Goal: Task Accomplishment & Management: Complete application form

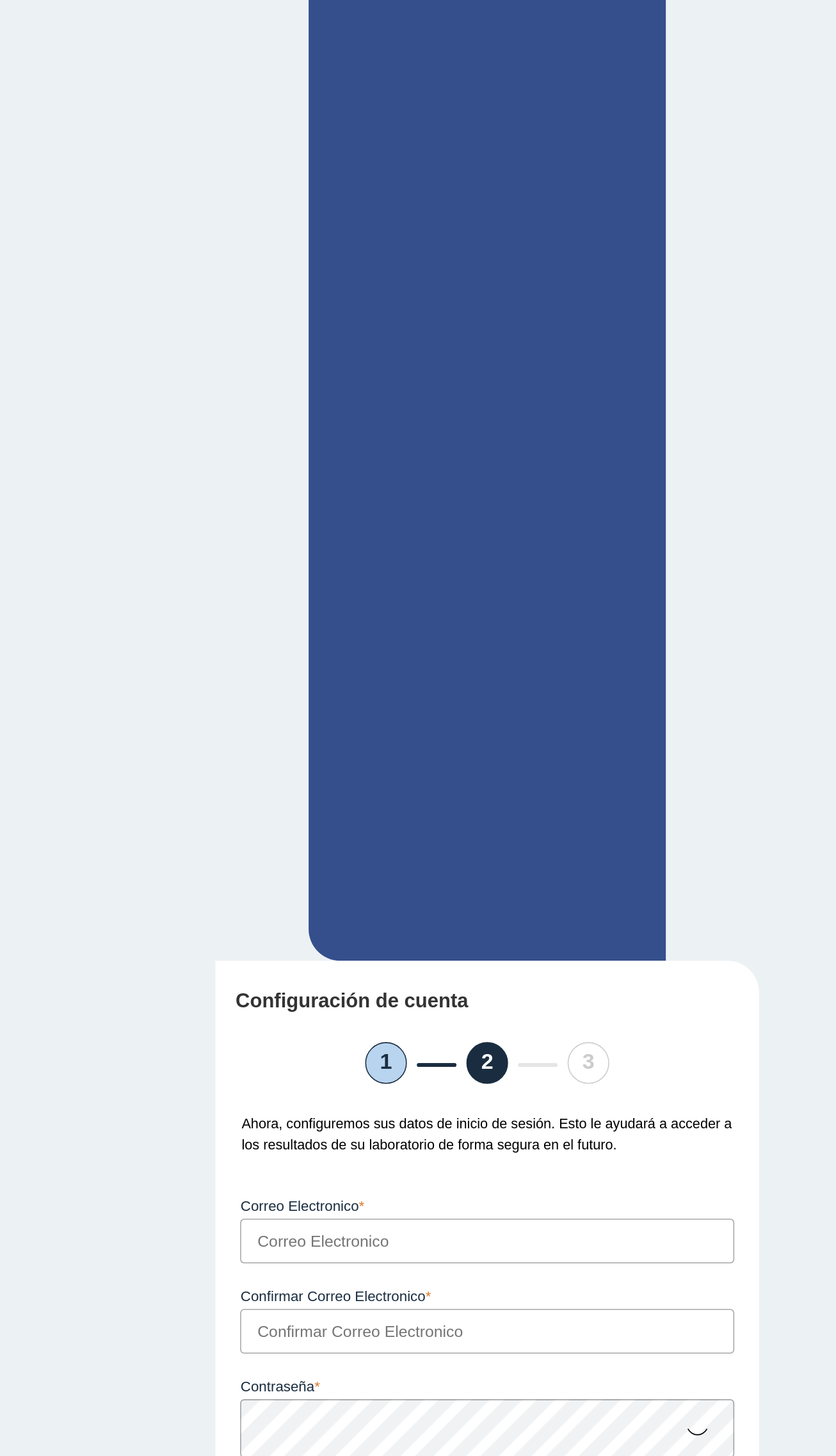
scroll to position [1162, 0]
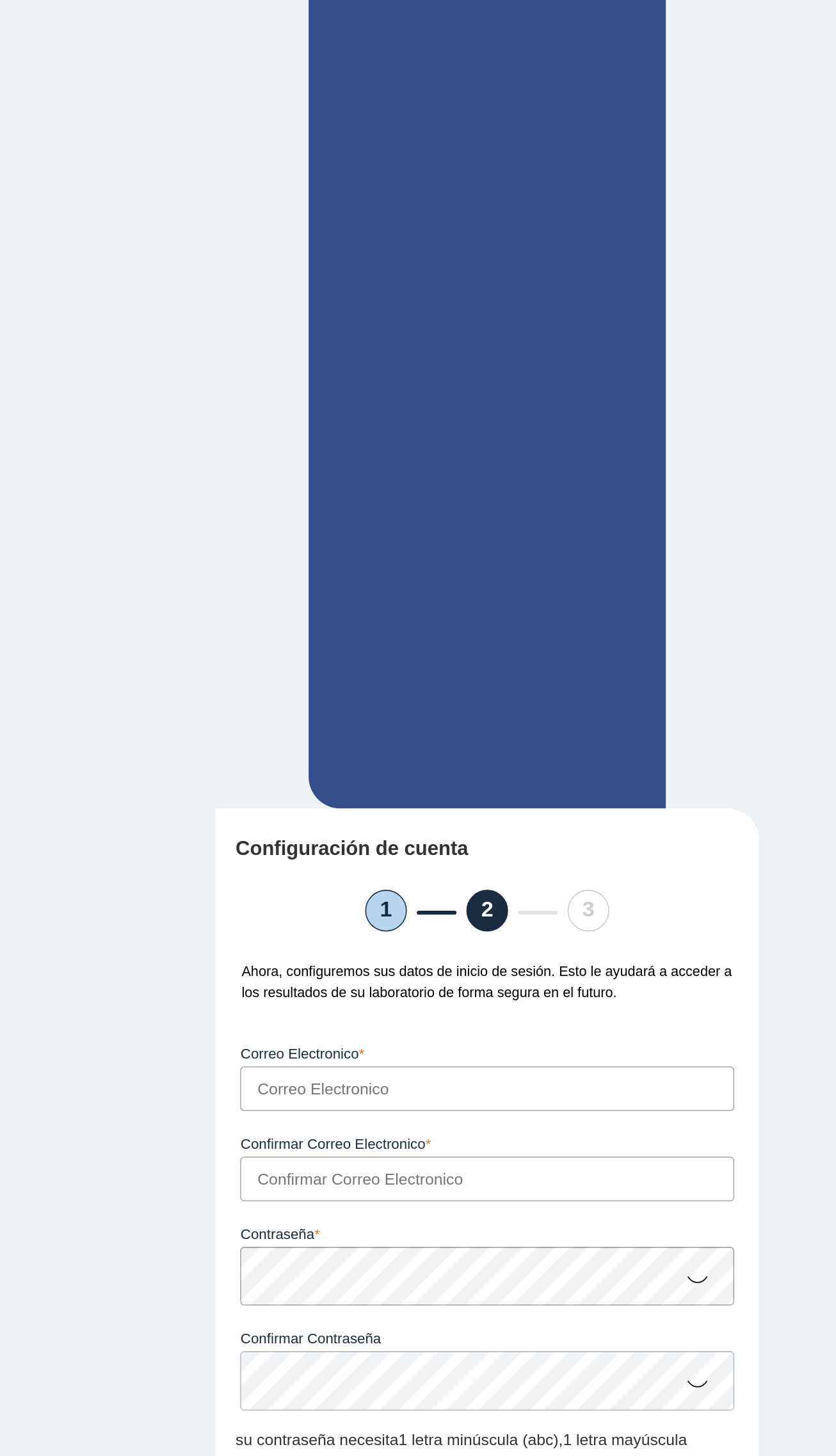
click at [497, 871] on input "Correo Electronico" at bounding box center [418, 885] width 319 height 29
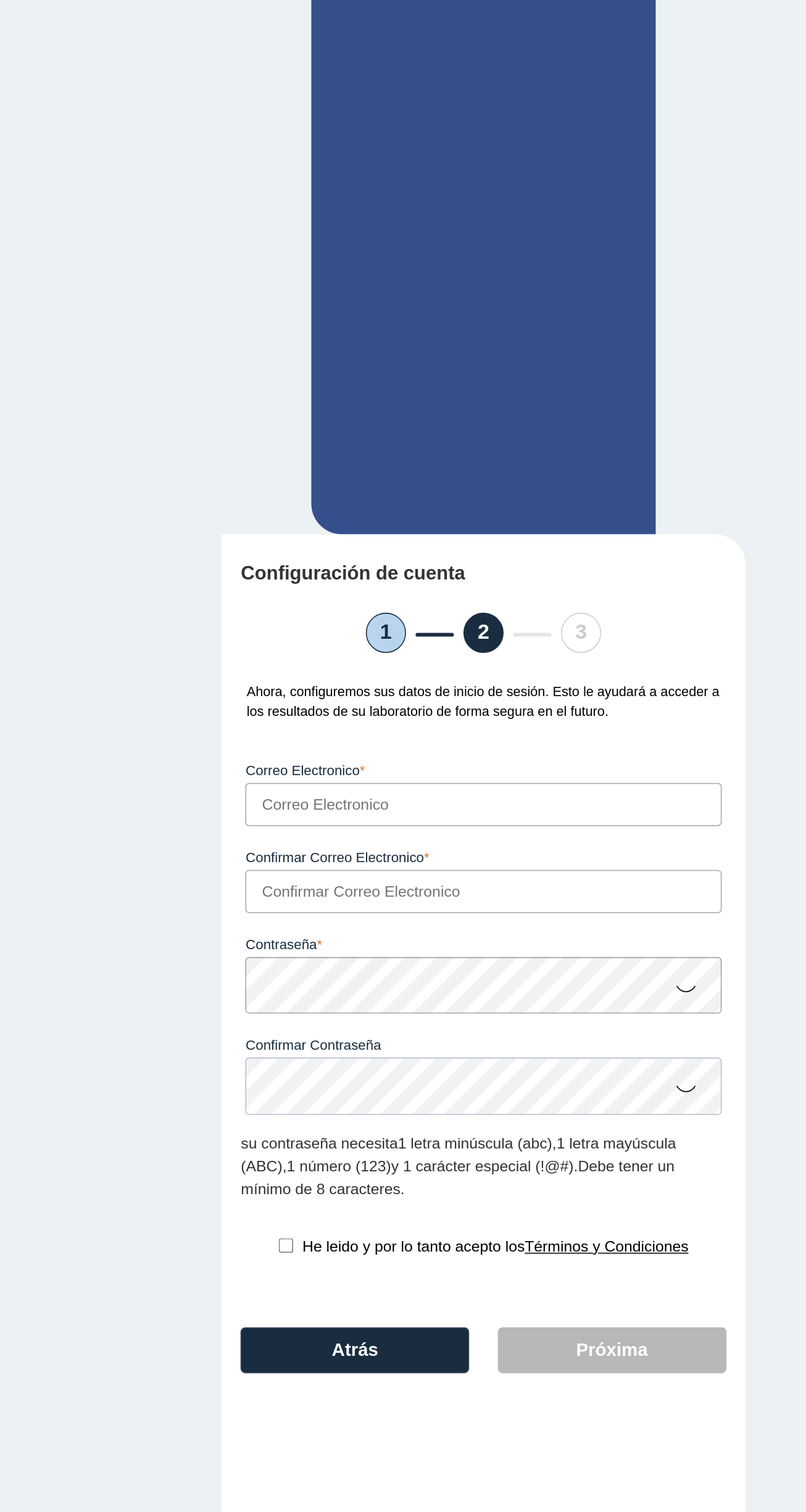
scroll to position [998, 0]
click at [488, 922] on label "Correo Electronico" at bounding box center [403, 927] width 307 height 9
click at [488, 935] on input "Correo Electronico" at bounding box center [403, 948] width 307 height 27
click at [485, 935] on input "Correo Electronico" at bounding box center [403, 948] width 307 height 27
type input "[EMAIL_ADDRESS][DOMAIN_NAME]"
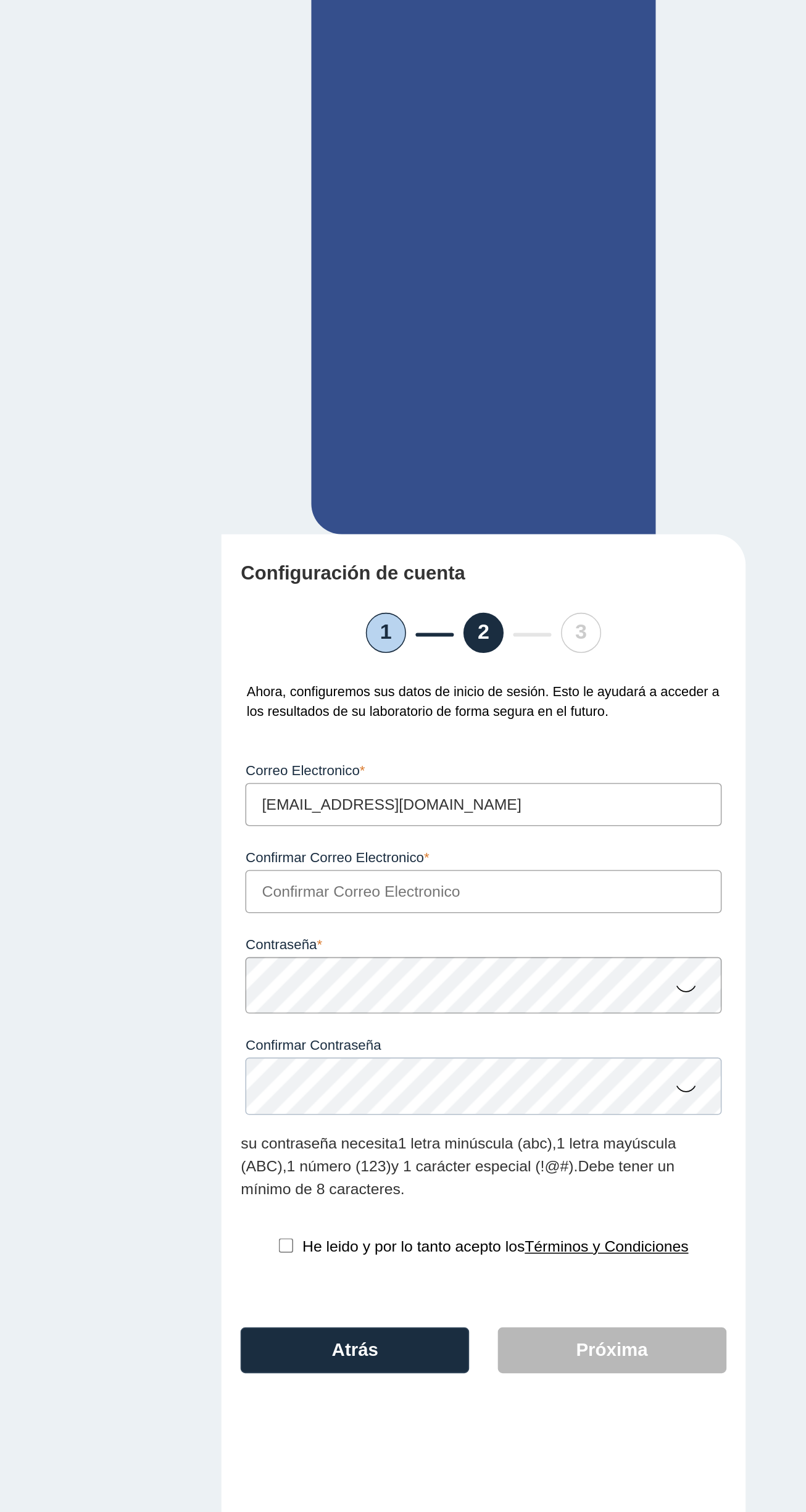
type input "[EMAIL_ADDRESS][DOMAIN_NAME]"
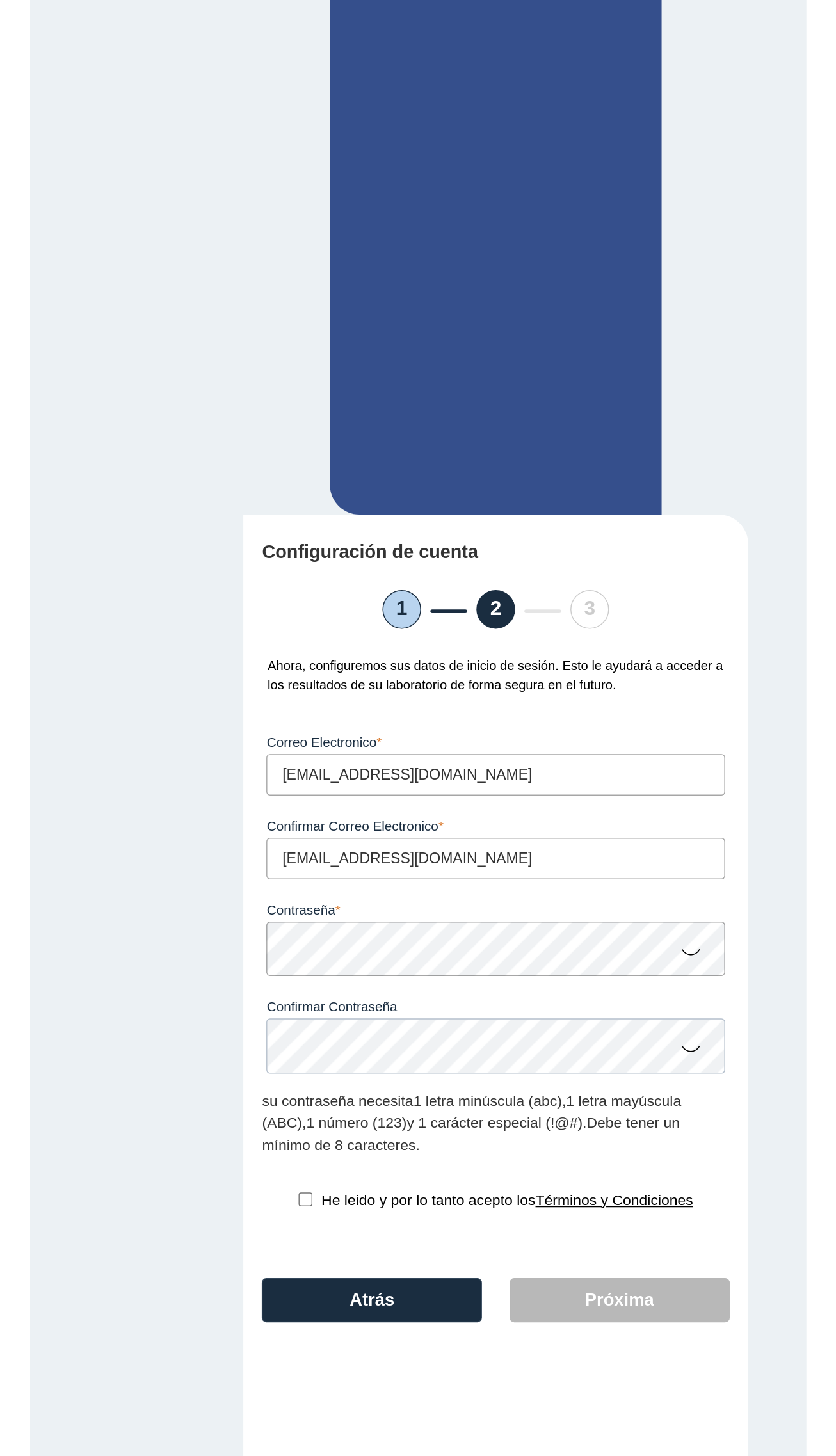
scroll to position [1266, 0]
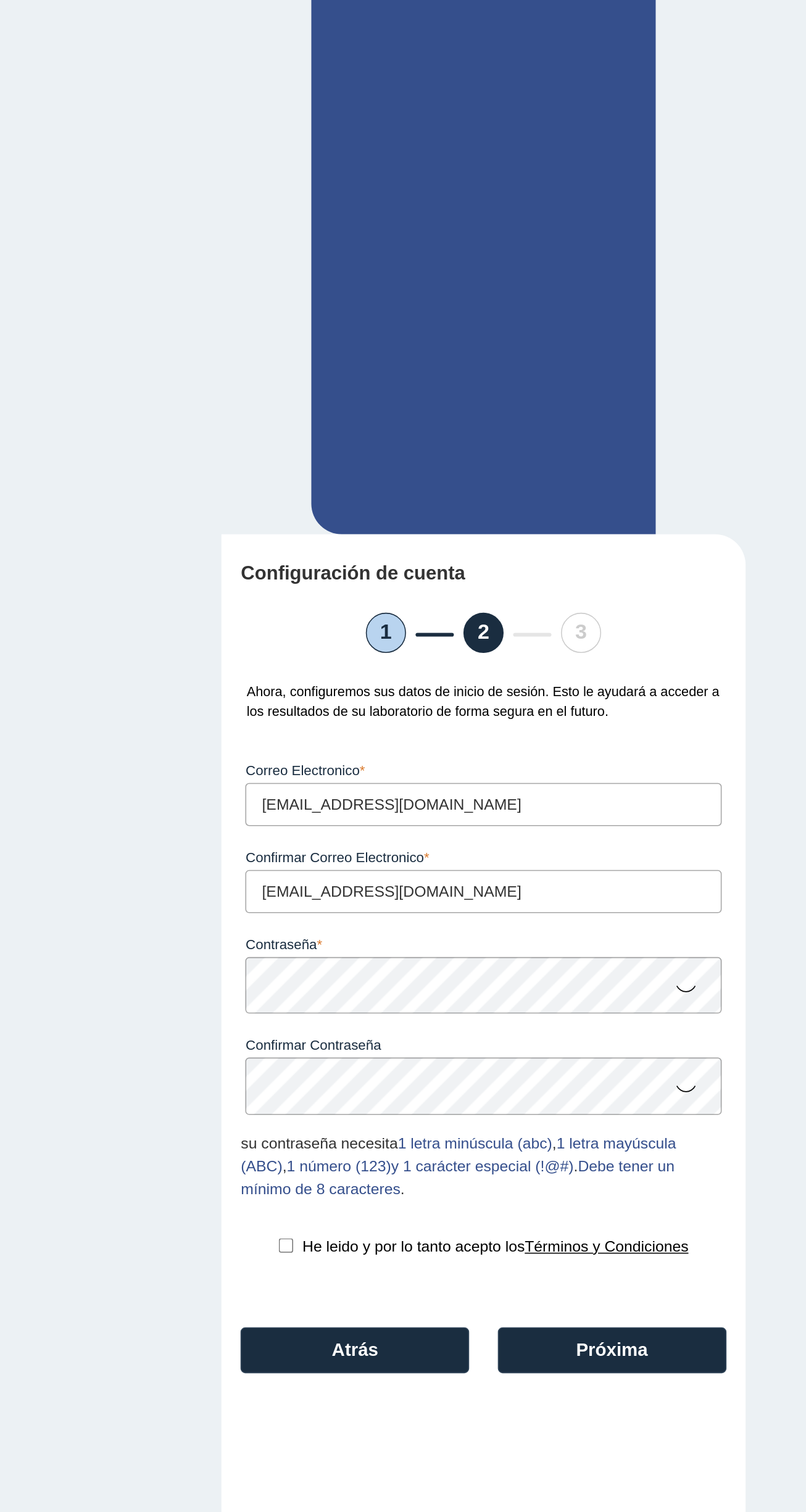
click at [588, 700] on main "Configure su cuenta Utilice una dirección de correo electrónico válida, ya que …" at bounding box center [403, 774] width 806 height 1475
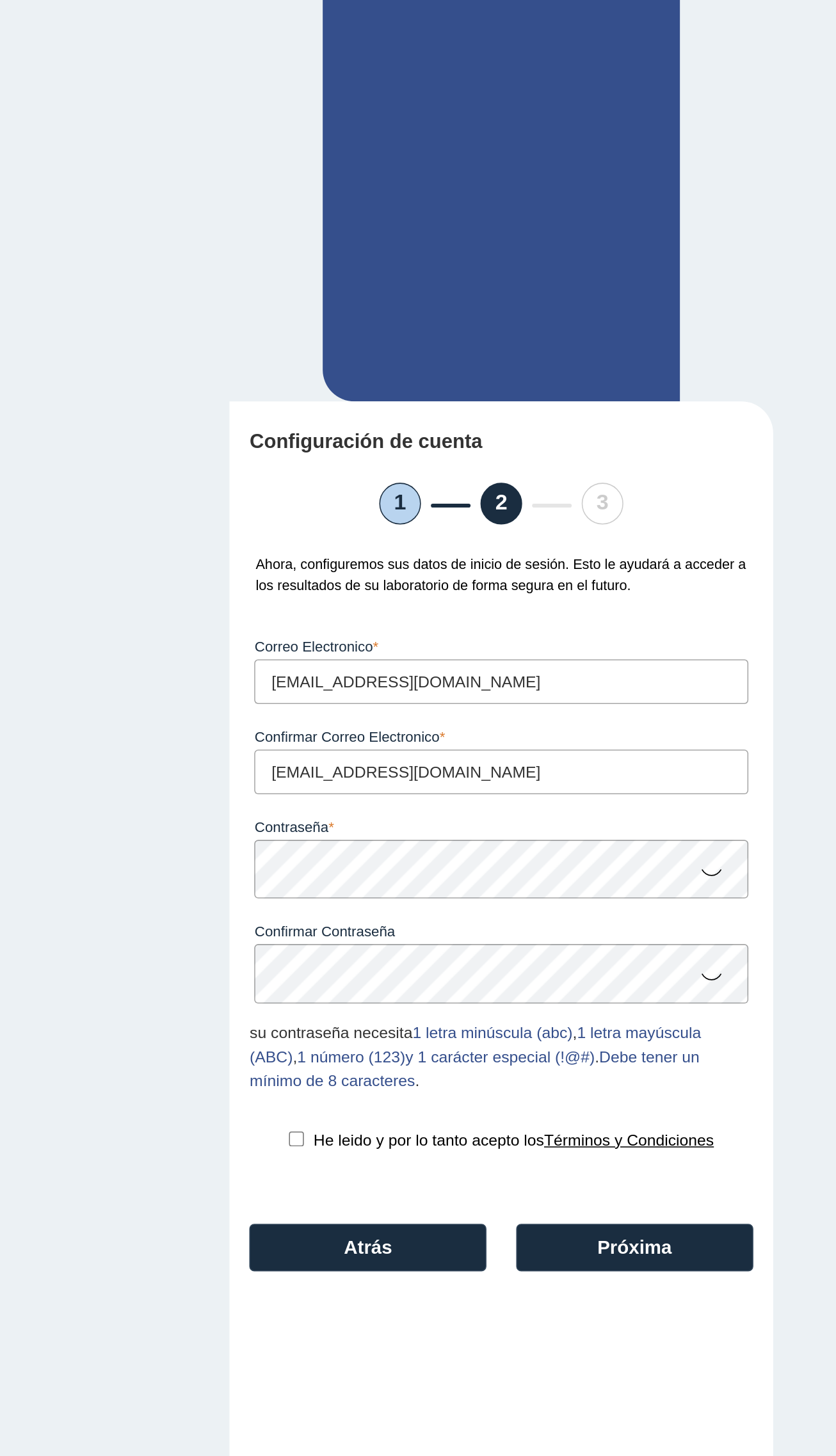
click at [281, 1176] on input "checkbox" at bounding box center [286, 1181] width 10 height 10
checkbox input "true"
click at [535, 1235] on button "Próxima" at bounding box center [505, 1250] width 153 height 30
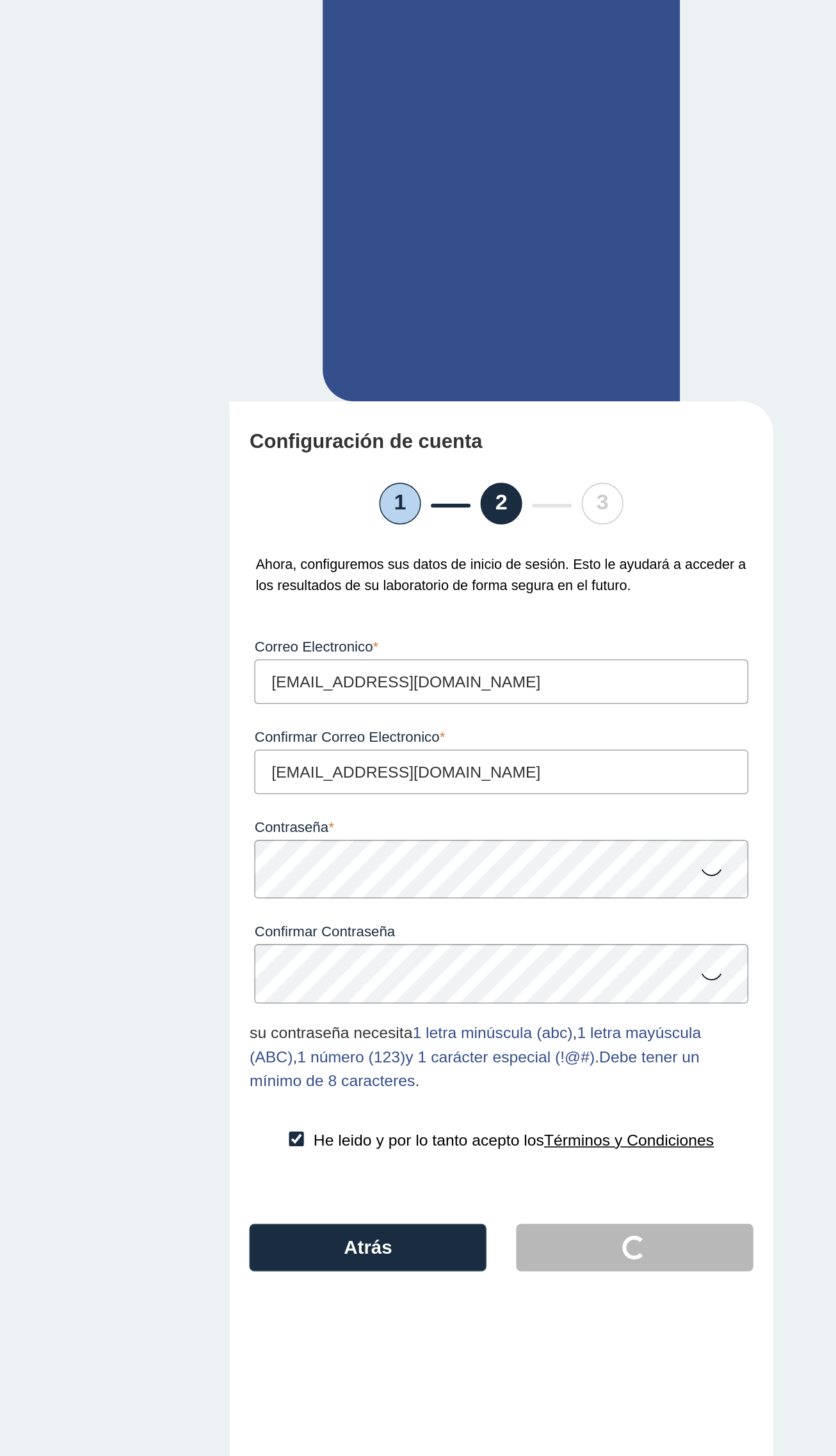
scroll to position [0, 0]
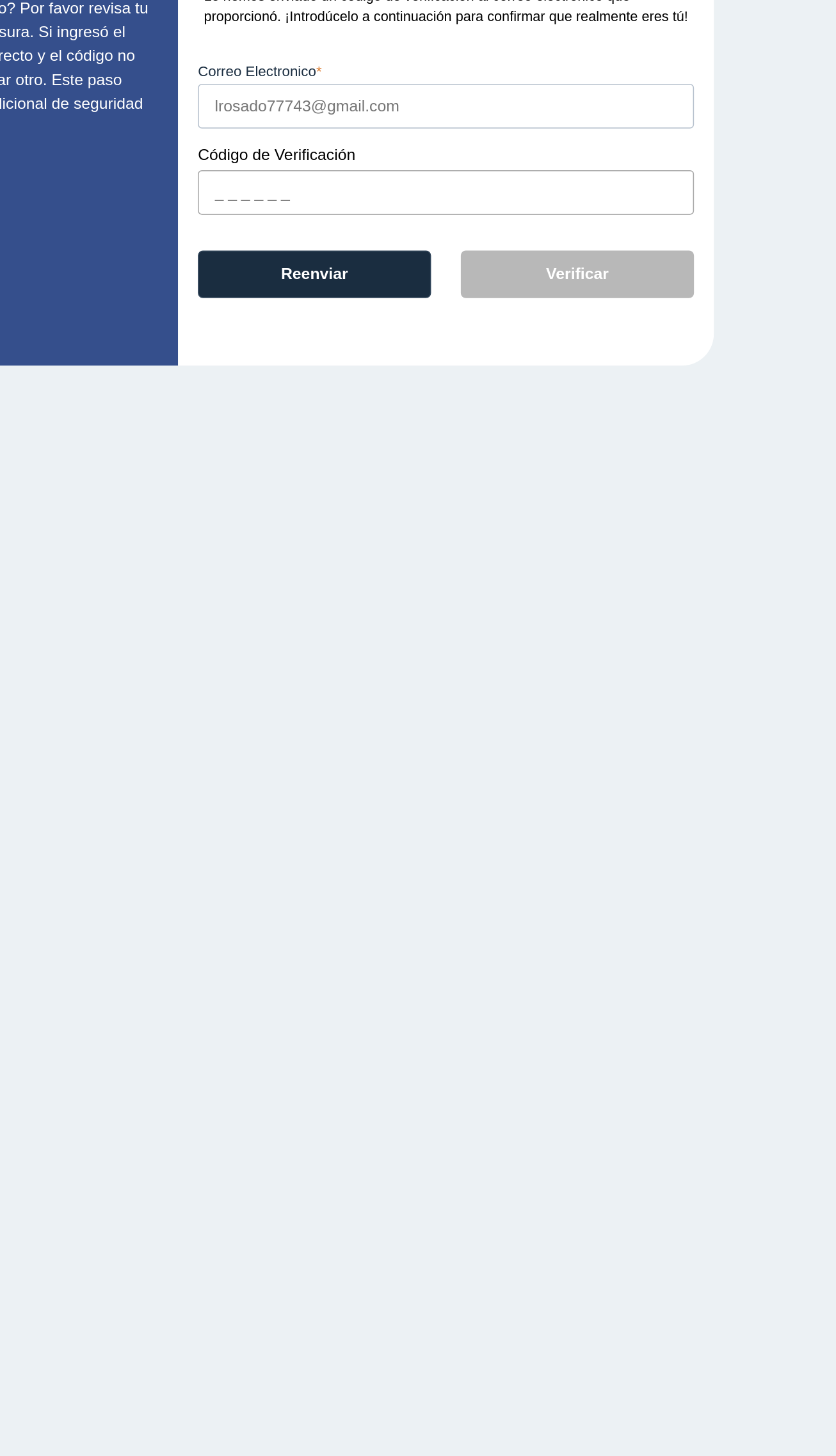
click at [592, 298] on input "text" at bounding box center [534, 282] width 321 height 29
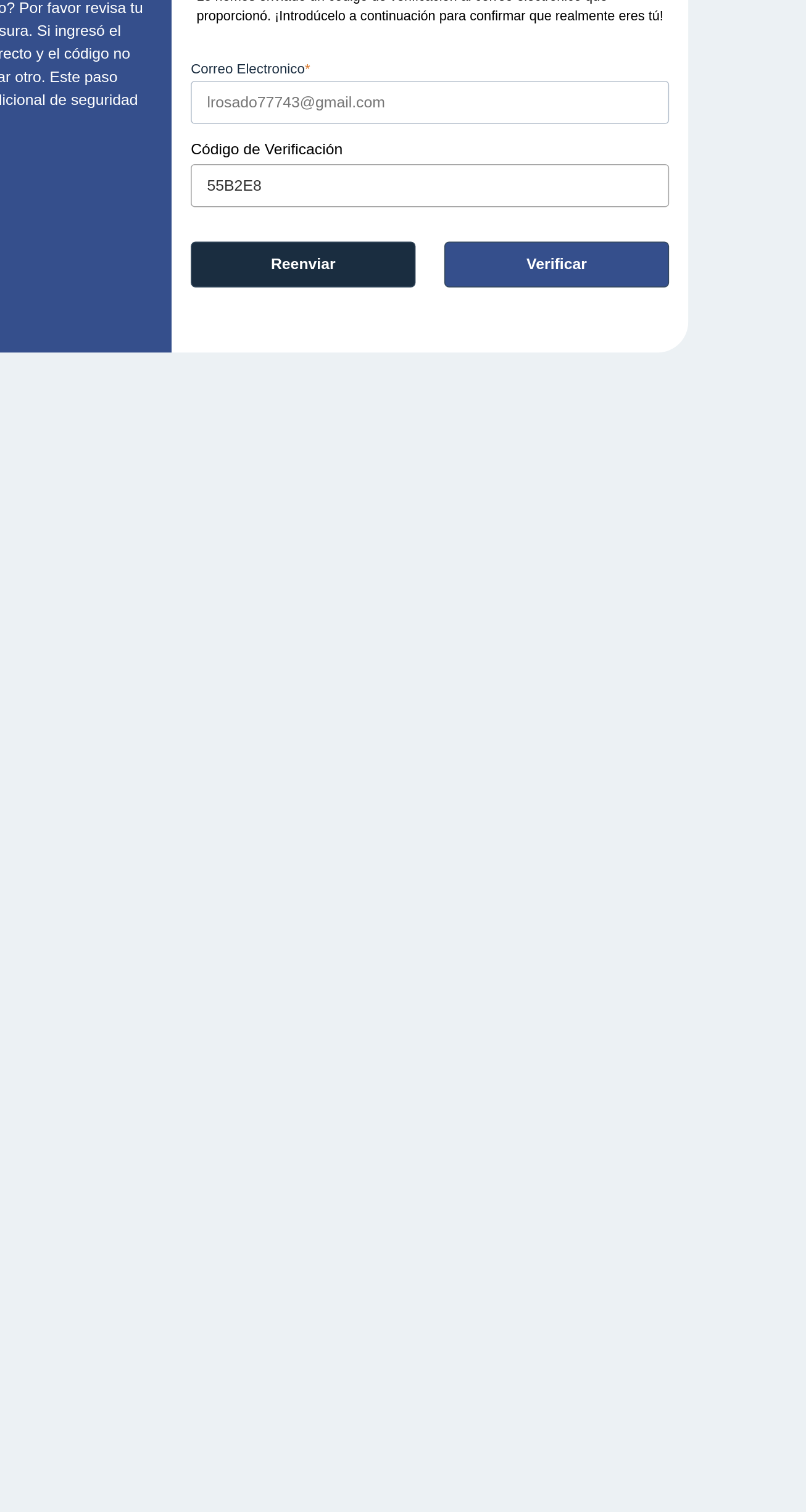
type input "55B2E8"
click at [610, 338] on button "Verificar" at bounding box center [595, 323] width 145 height 29
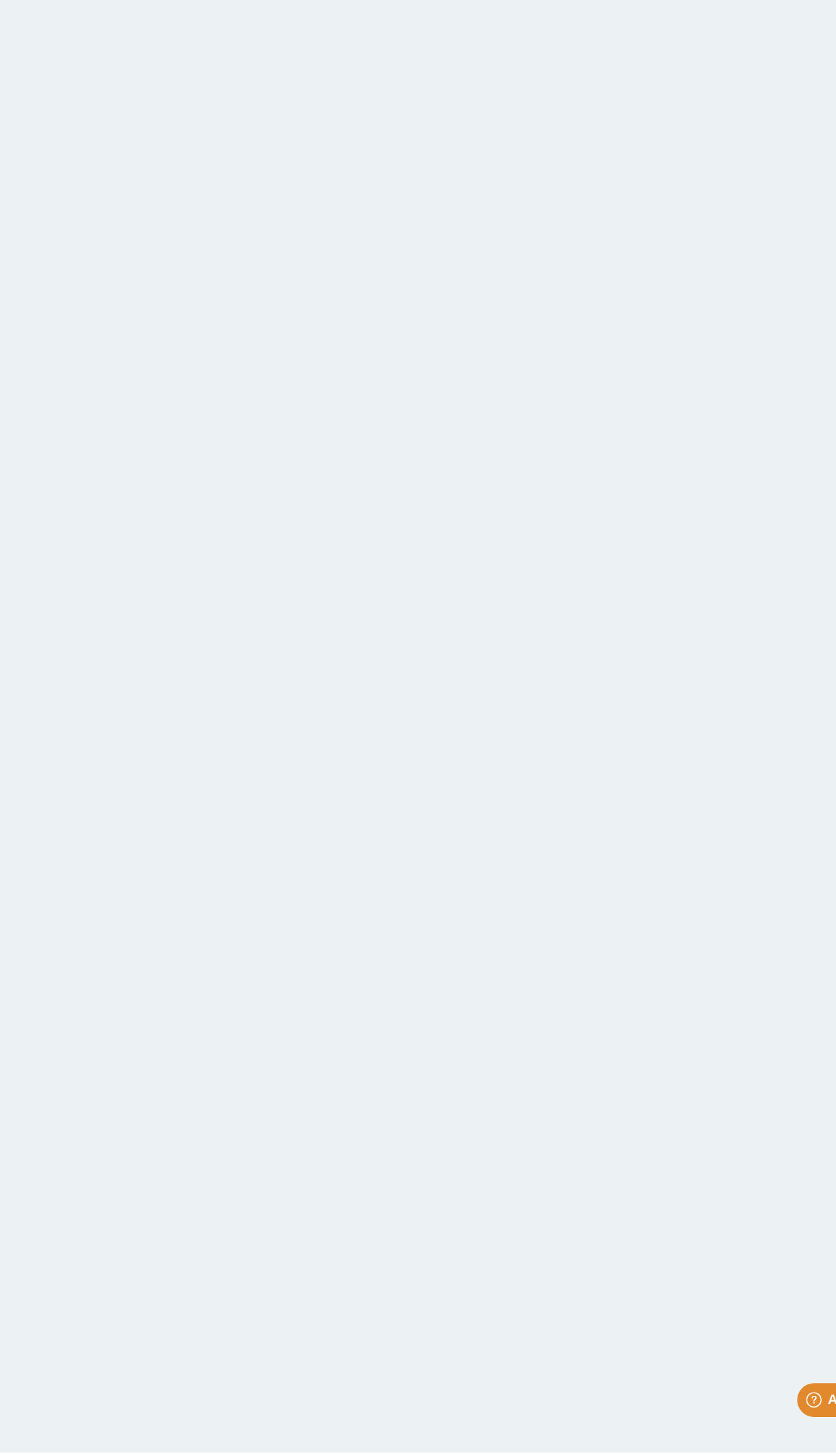
click at [508, 317] on button "Iniciar Sesión" at bounding box center [533, 301] width 301 height 30
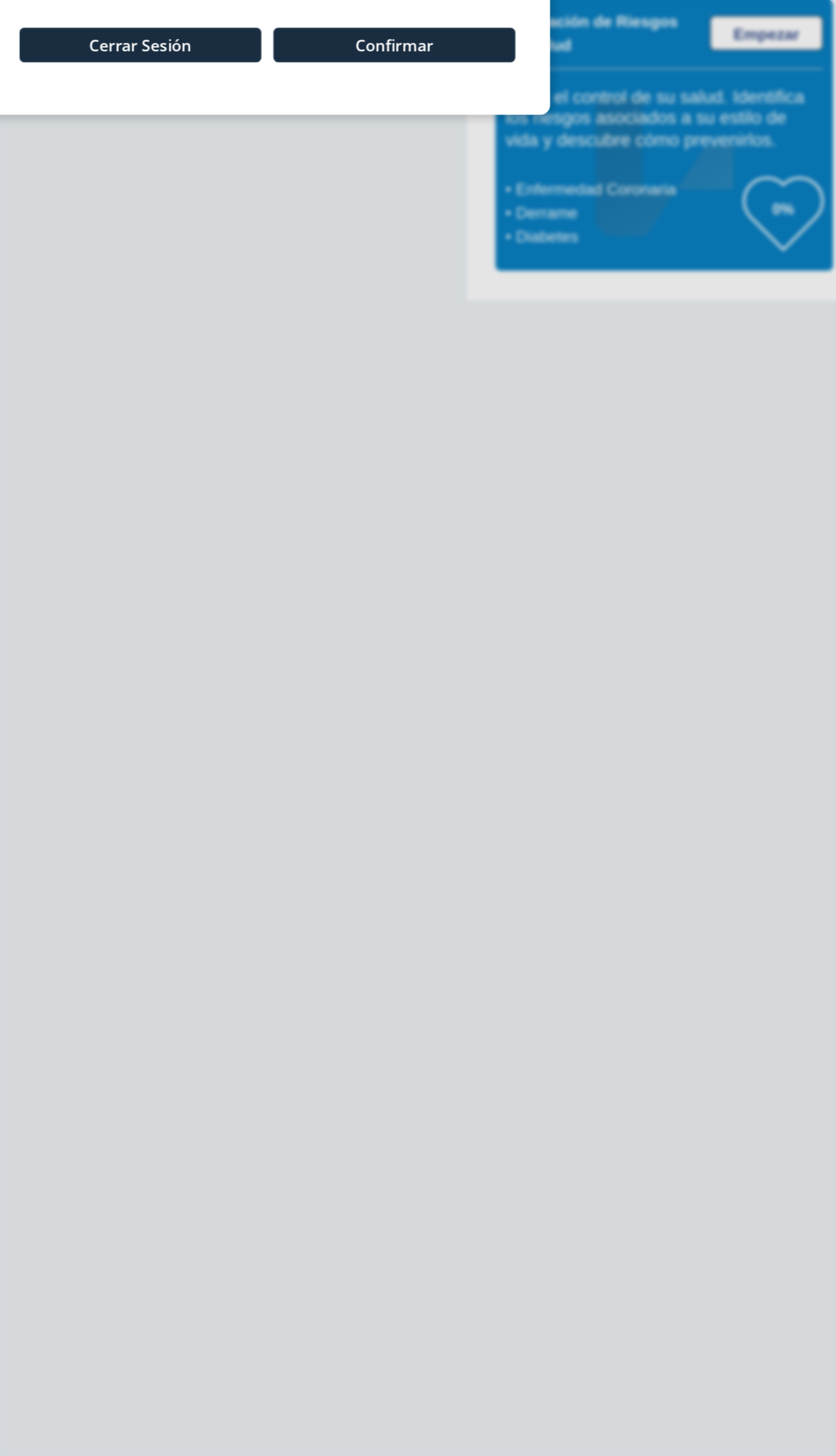
scroll to position [18, 0]
click at [365, 290] on input "Teléfono" at bounding box center [418, 275] width 321 height 29
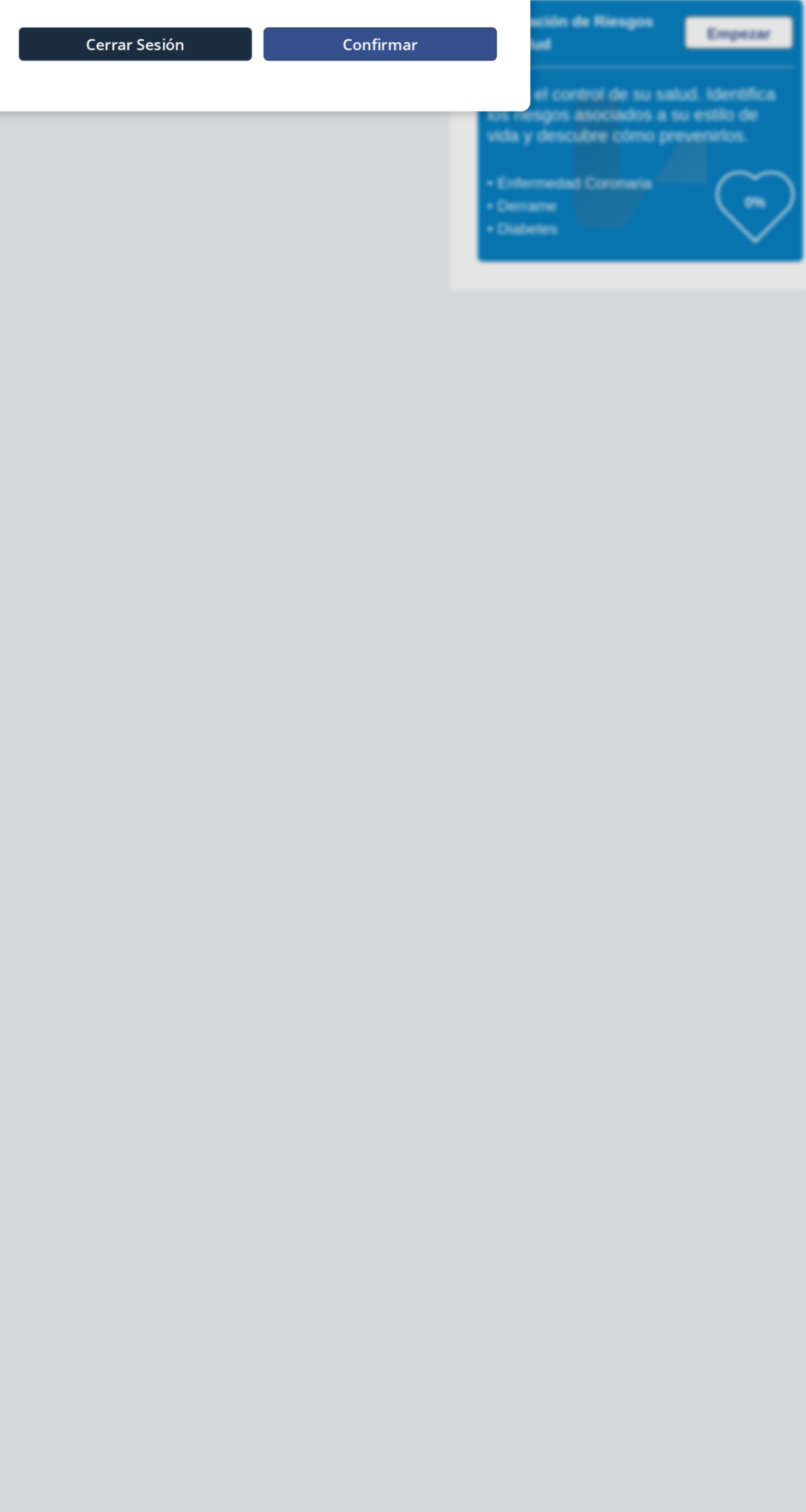
type input "[PHONE_NUMBER]"
click at [529, 323] on button "Confirmar" at bounding box center [482, 312] width 151 height 22
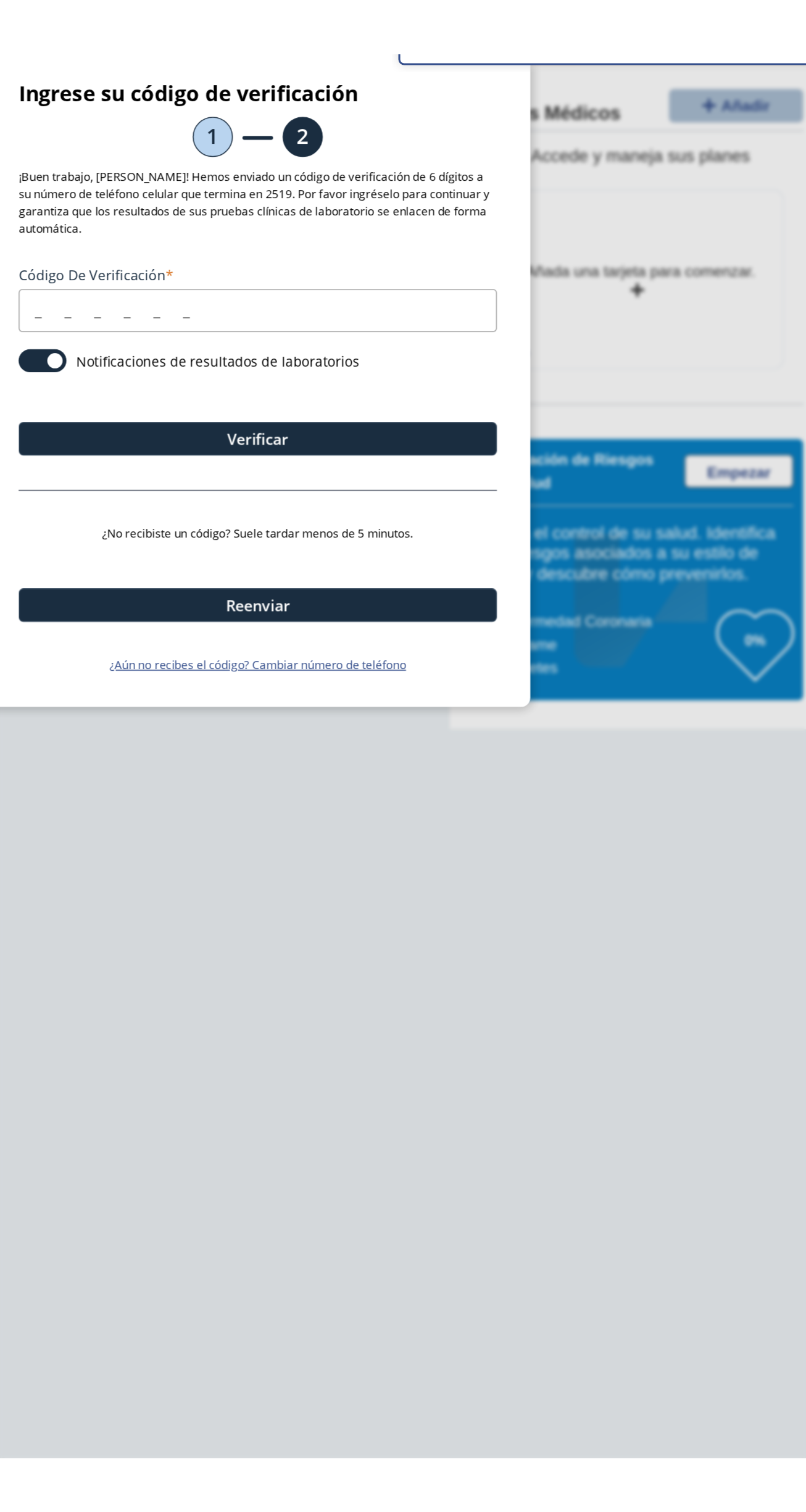
scroll to position [17, 0]
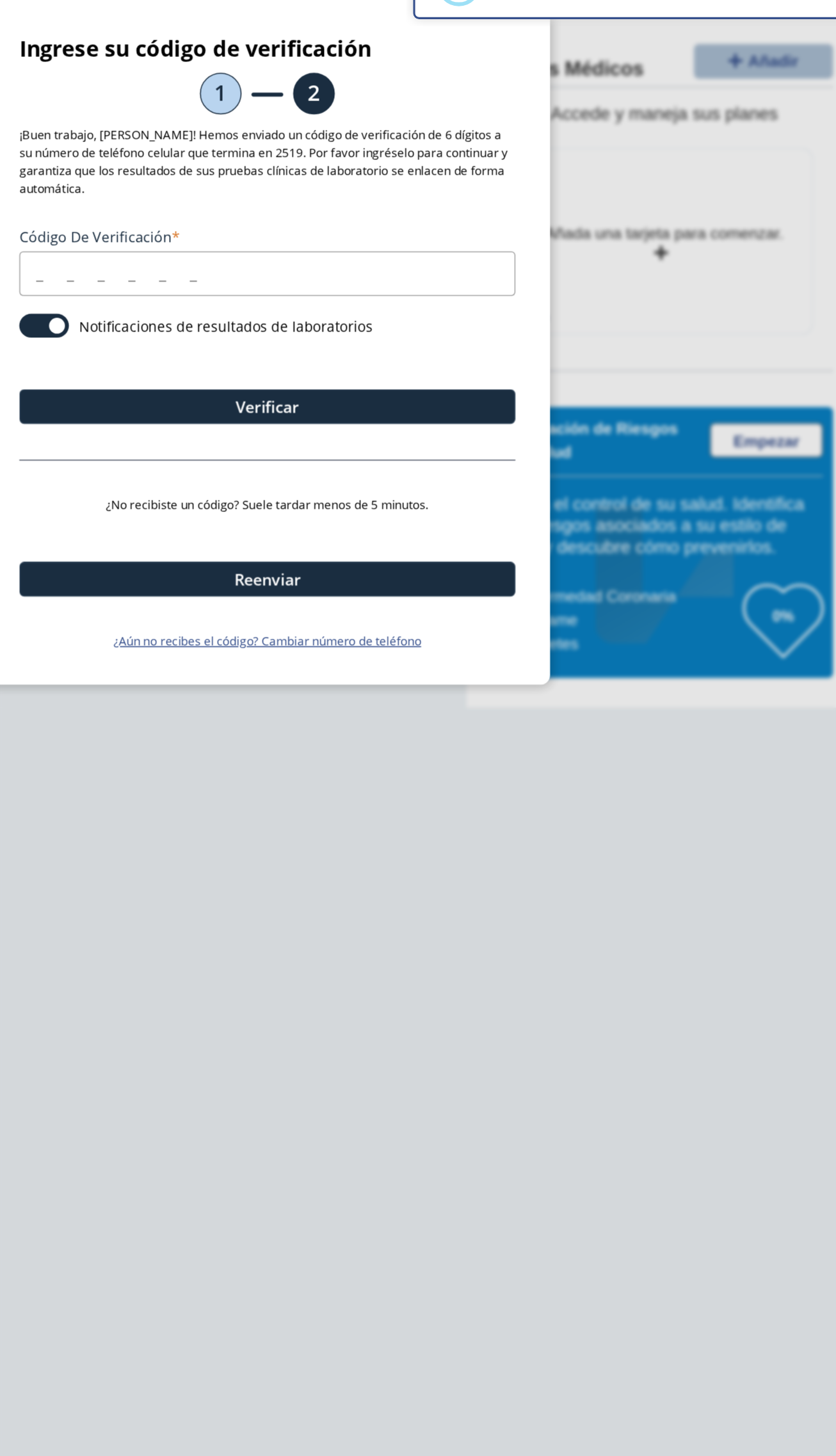
click at [410, 223] on input "Código de verificación" at bounding box center [418, 208] width 321 height 29
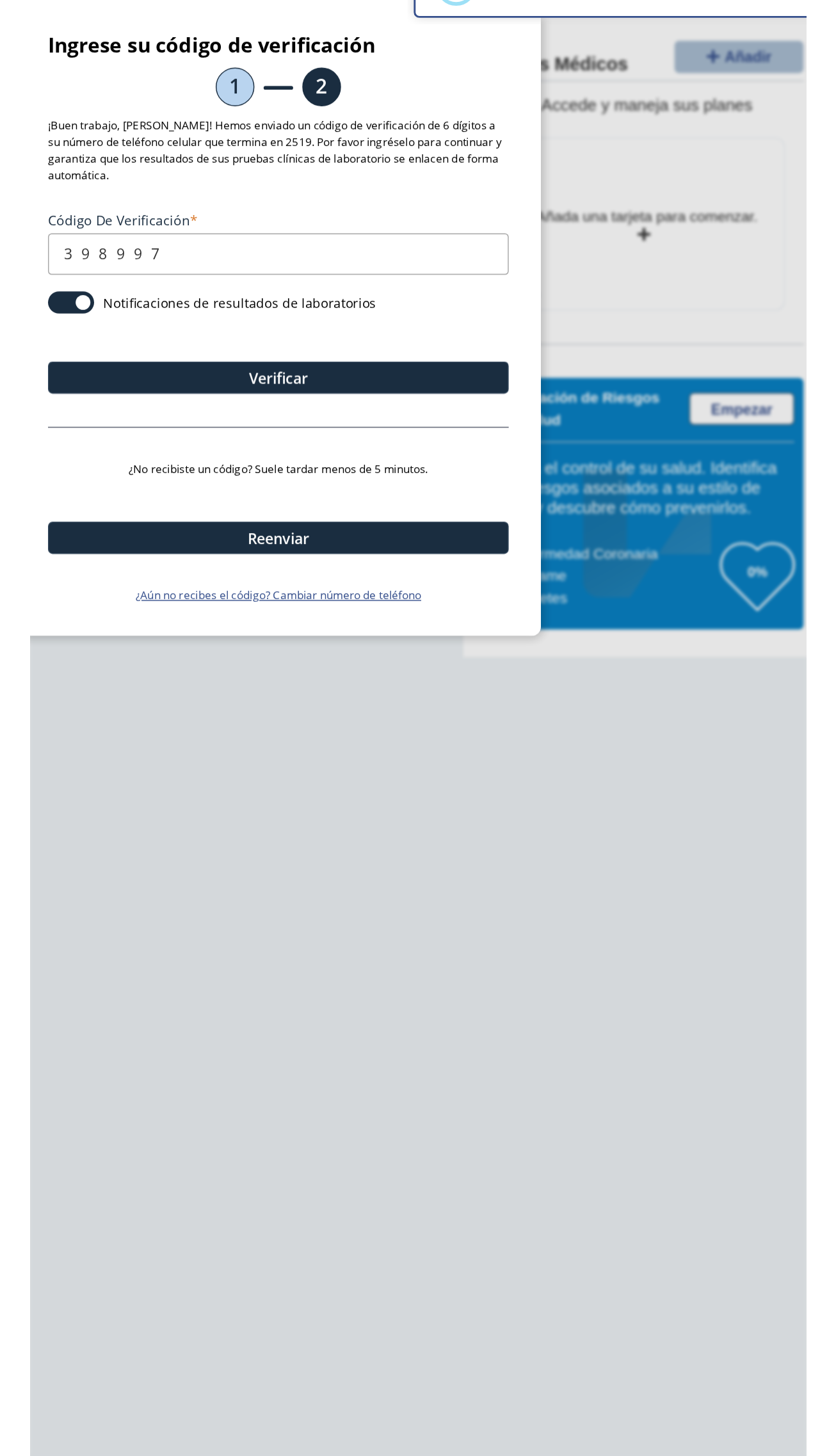
scroll to position [0, 0]
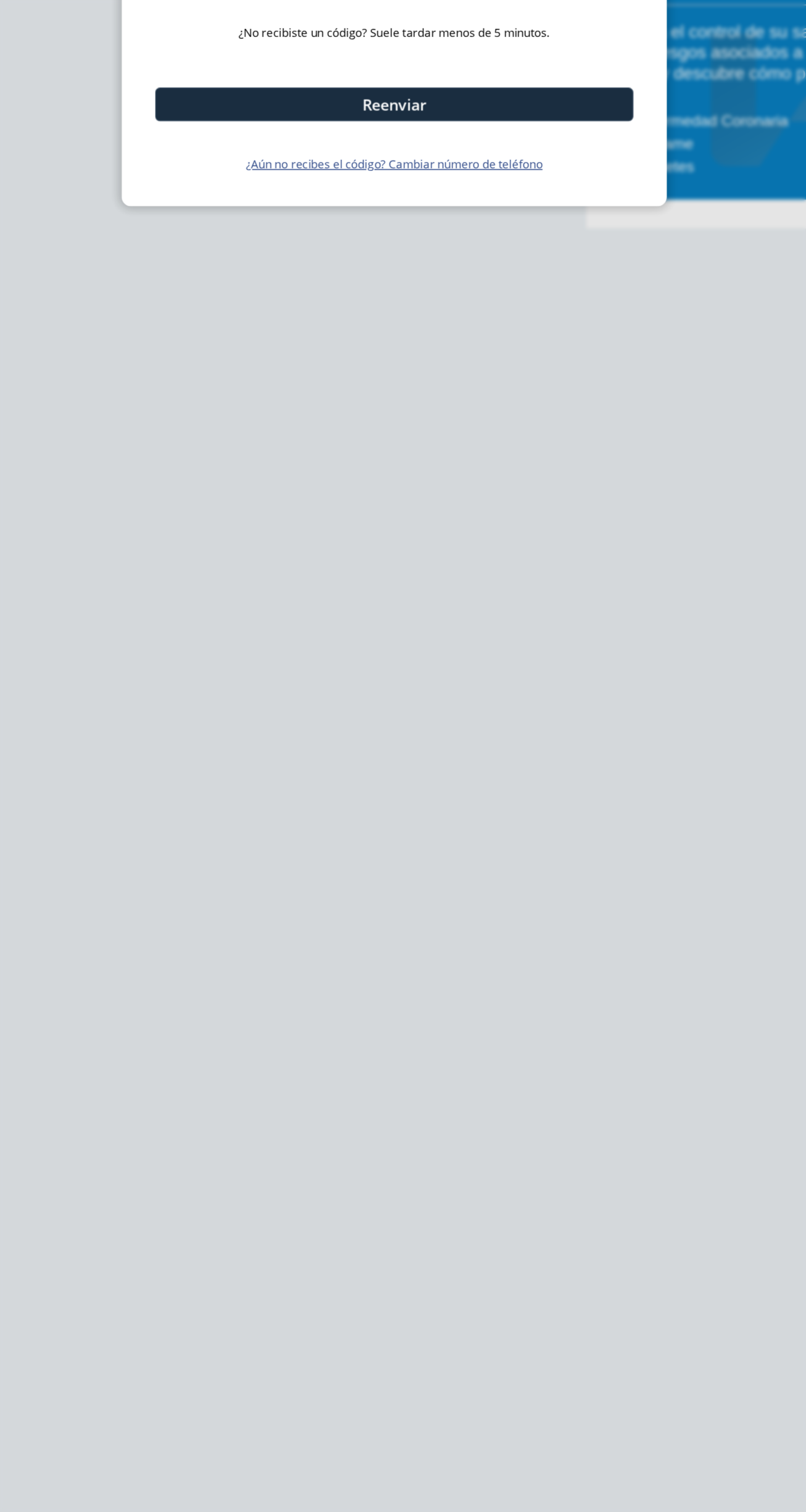
type input "398997"
click at [498, 295] on button "Verificar" at bounding box center [403, 283] width 309 height 22
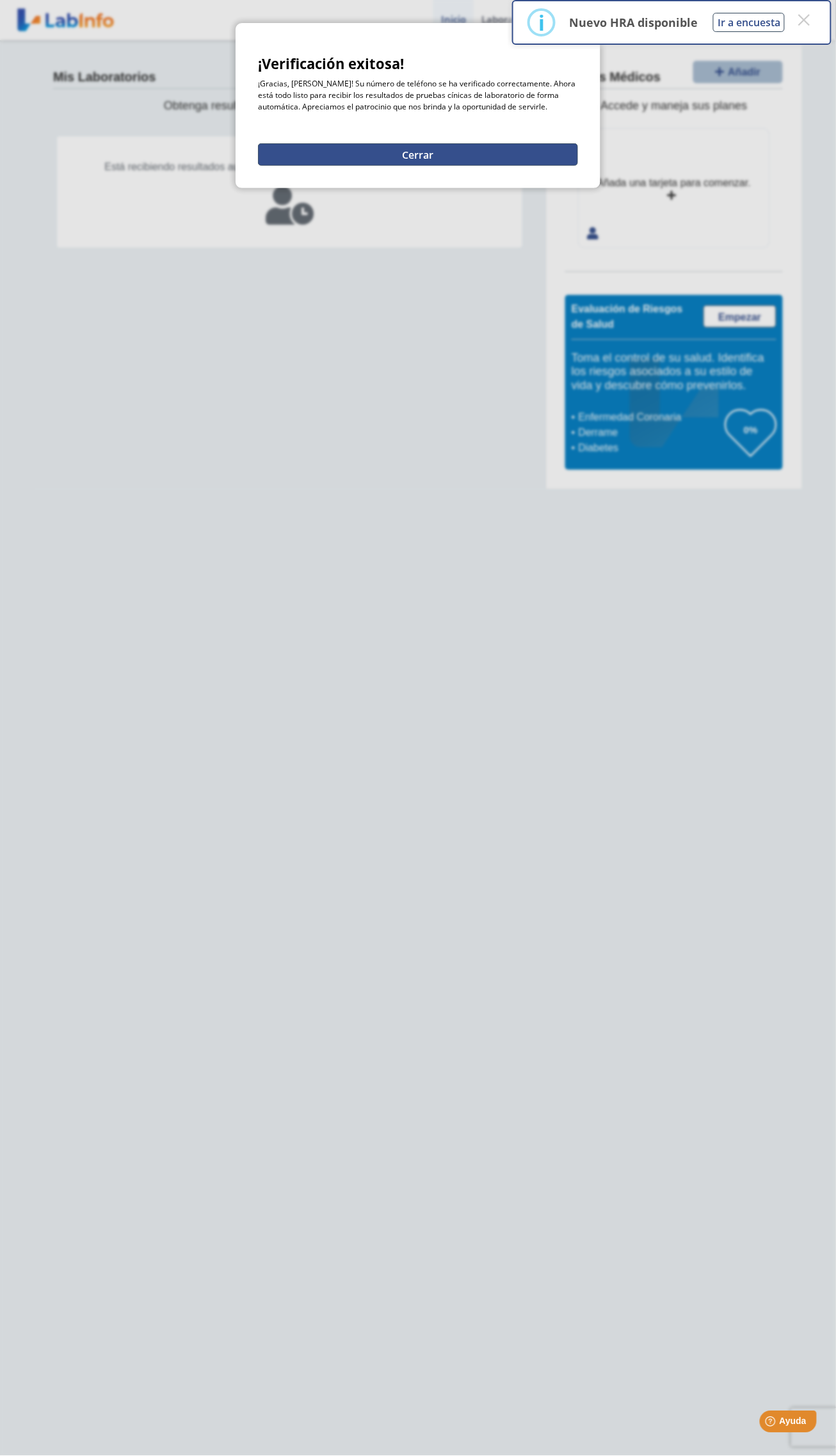
click at [510, 166] on button "Cerrar" at bounding box center [418, 154] width 321 height 23
